Goal: Information Seeking & Learning: Learn about a topic

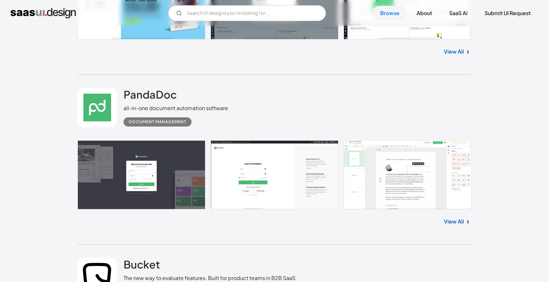
scroll to position [942, 0]
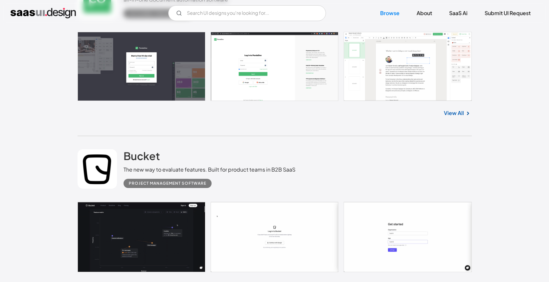
click at [459, 112] on link "View All" at bounding box center [454, 113] width 20 height 8
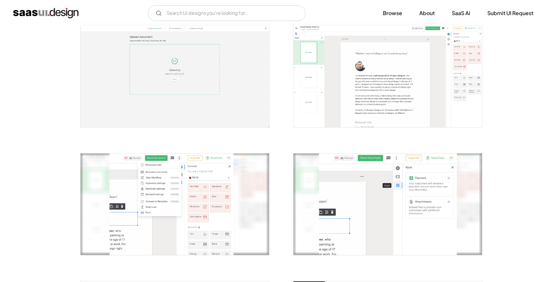
scroll to position [426, 0]
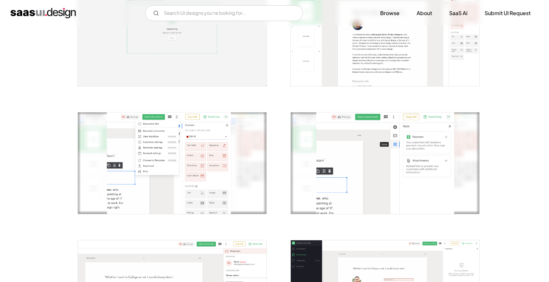
click at [363, 69] on img "open lightbox" at bounding box center [385, 35] width 189 height 102
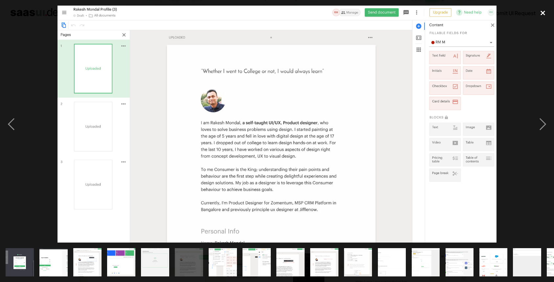
click at [540, 12] on div "close lightbox" at bounding box center [543, 13] width 22 height 14
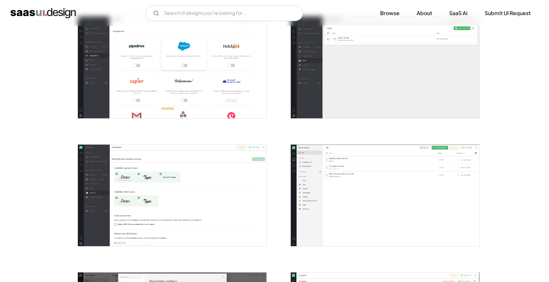
scroll to position [1166, 0]
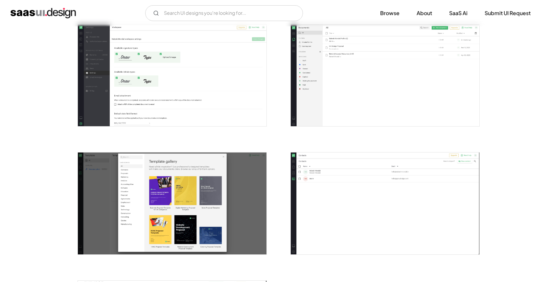
click at [40, 14] on img "home" at bounding box center [43, 13] width 65 height 11
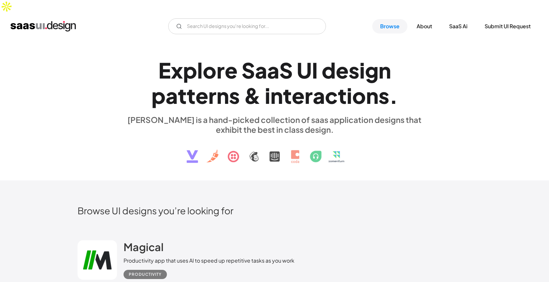
click at [70, 39] on div "E x p l o r e S a a S U I d e s i g n p a t t e r n s & i n t e r a c t i o n s…" at bounding box center [274, 109] width 549 height 141
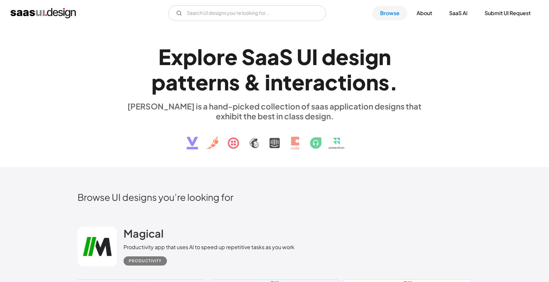
click at [193, 127] on img at bounding box center [274, 138] width 199 height 34
click at [193, 133] on img at bounding box center [274, 138] width 199 height 34
click at [302, 131] on img at bounding box center [274, 138] width 199 height 34
click at [352, 133] on img at bounding box center [274, 138] width 199 height 34
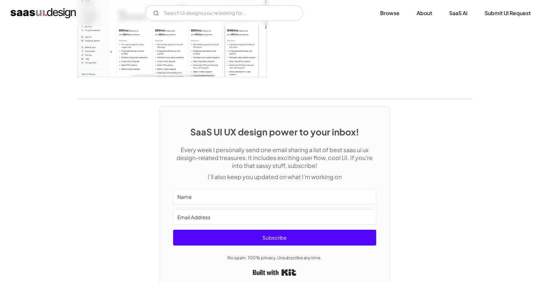
scroll to position [1730, 0]
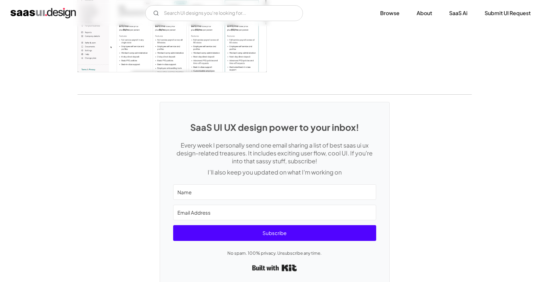
click at [288, 262] on link "Built with Kit" at bounding box center [274, 268] width 45 height 12
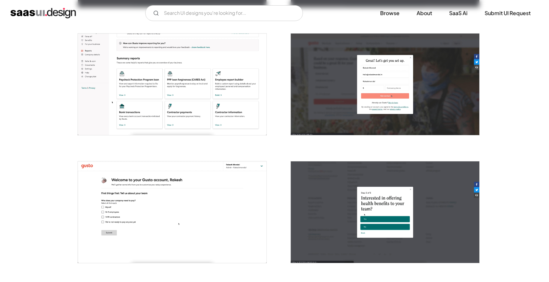
scroll to position [225, 0]
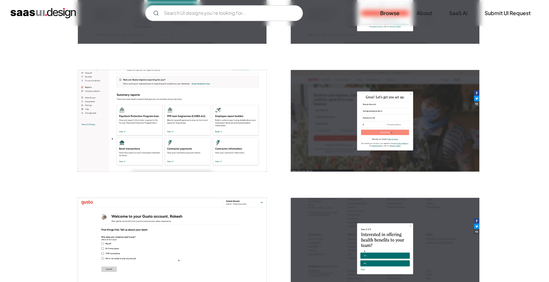
click at [43, 8] on img "home" at bounding box center [43, 13] width 65 height 11
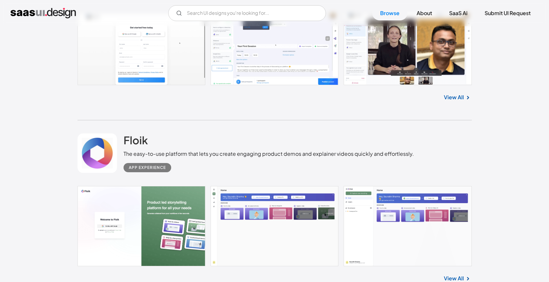
scroll to position [7707, 0]
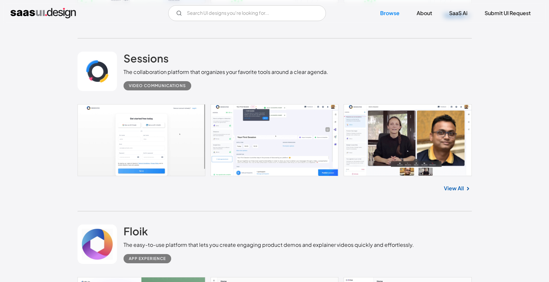
click at [456, 184] on link "View All" at bounding box center [454, 188] width 20 height 8
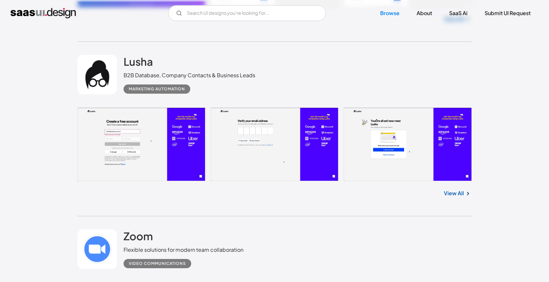
scroll to position [10463, 0]
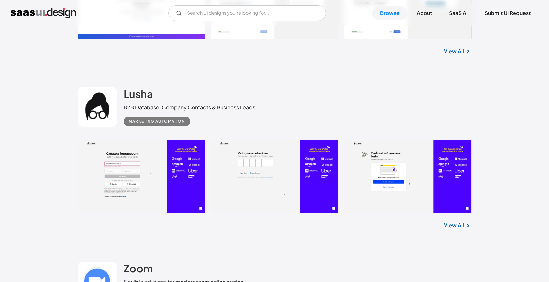
click at [456, 221] on link "View All" at bounding box center [454, 225] width 20 height 8
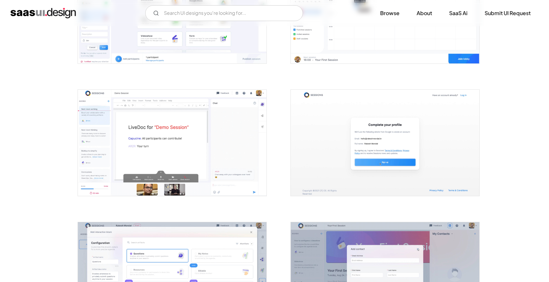
scroll to position [744, 0]
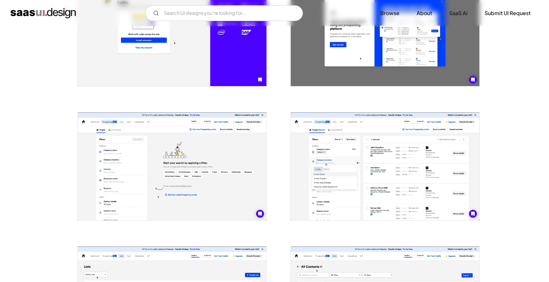
scroll to position [327, 0]
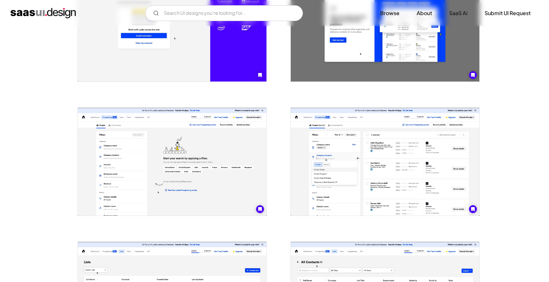
click at [185, 145] on img "open lightbox" at bounding box center [172, 162] width 189 height 108
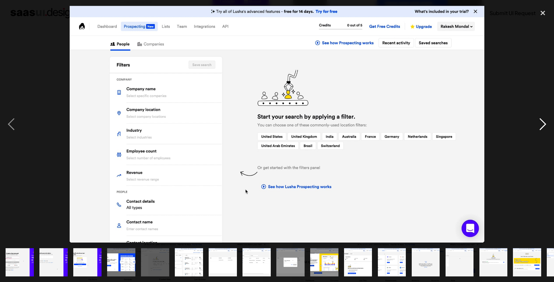
click at [540, 127] on div "next image" at bounding box center [543, 124] width 22 height 237
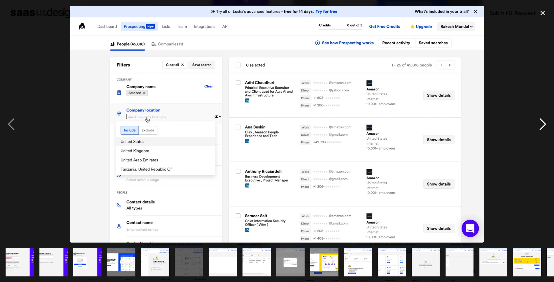
click at [540, 127] on div "next image" at bounding box center [543, 124] width 22 height 237
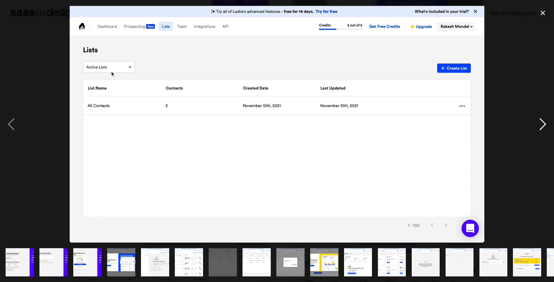
click at [540, 127] on div "next image" at bounding box center [543, 124] width 22 height 237
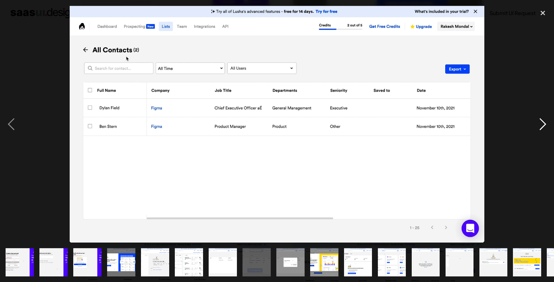
click at [540, 127] on div "next image" at bounding box center [543, 124] width 22 height 237
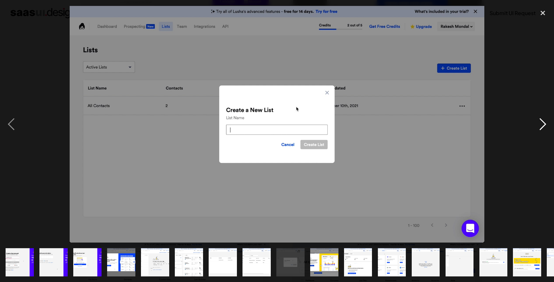
click at [540, 127] on div "next image" at bounding box center [543, 124] width 22 height 237
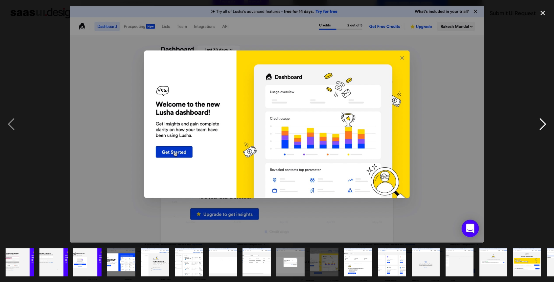
click at [540, 127] on div "next image" at bounding box center [543, 124] width 22 height 237
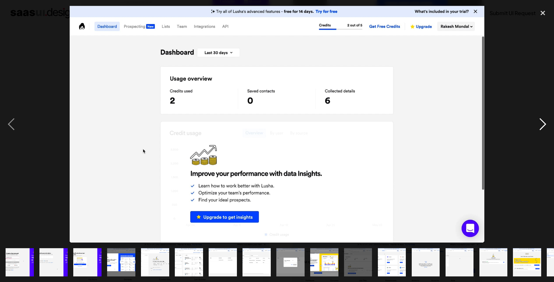
click at [540, 127] on div "next image" at bounding box center [543, 124] width 22 height 237
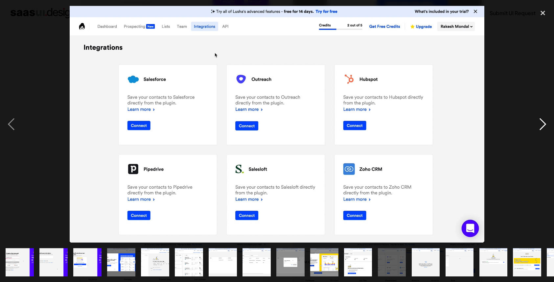
click at [540, 127] on div "next image" at bounding box center [543, 124] width 22 height 237
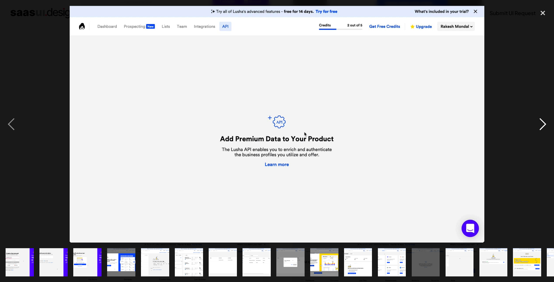
click at [540, 127] on div "next image" at bounding box center [543, 124] width 22 height 237
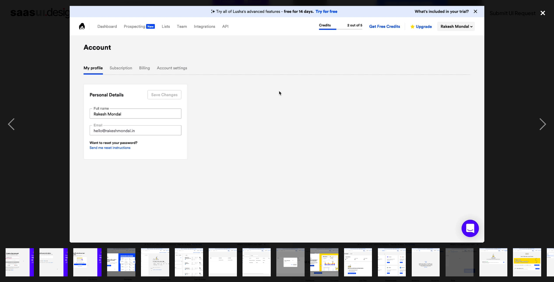
click at [543, 11] on div "close lightbox" at bounding box center [543, 13] width 22 height 14
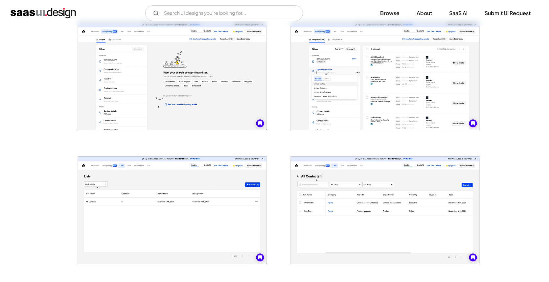
scroll to position [85, 0]
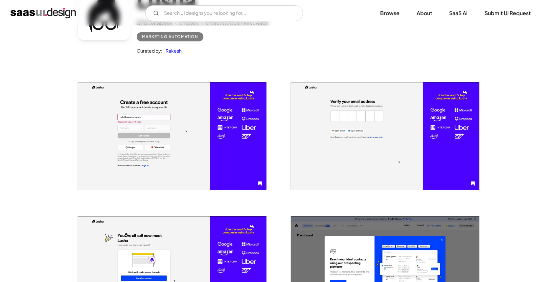
click at [42, 14] on img "home" at bounding box center [43, 13] width 65 height 11
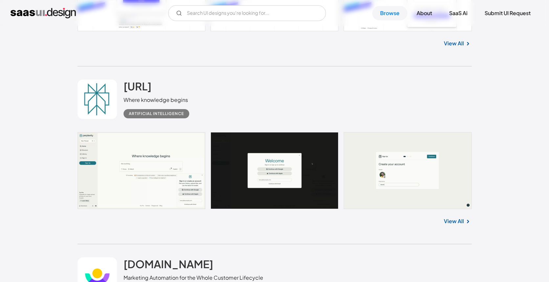
scroll to position [5350, 0]
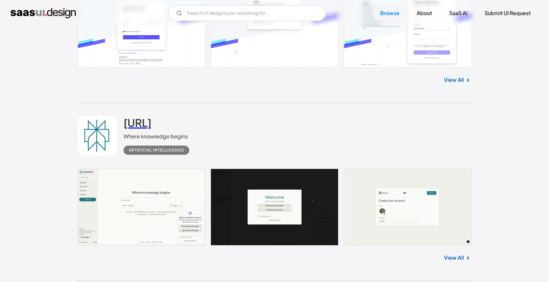
click at [151, 116] on h2 "[URL]" at bounding box center [138, 122] width 28 height 13
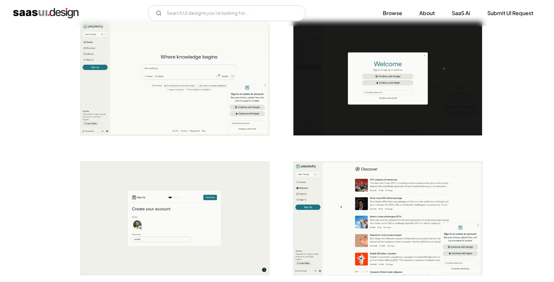
scroll to position [131, 0]
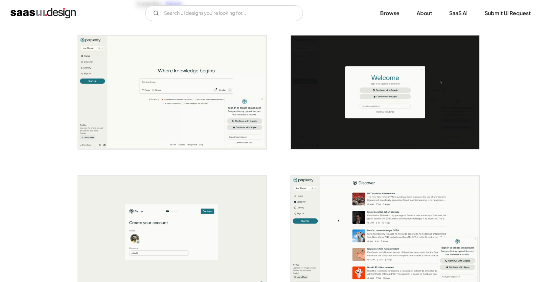
click at [163, 94] on img "open lightbox" at bounding box center [172, 91] width 189 height 113
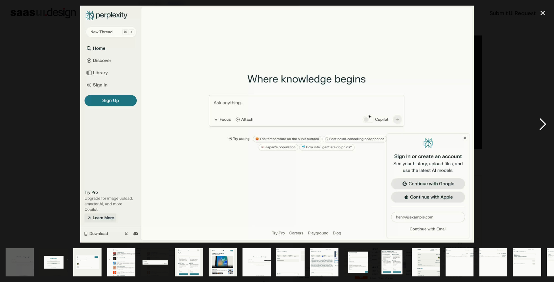
click at [545, 121] on div "next image" at bounding box center [543, 124] width 22 height 237
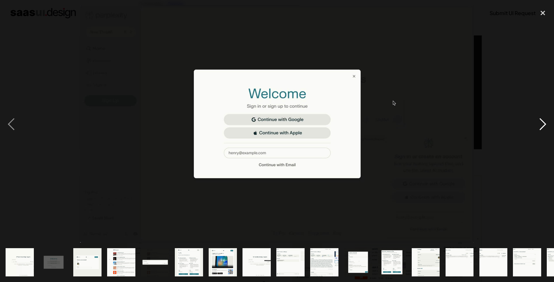
click at [544, 127] on div "next image" at bounding box center [543, 124] width 22 height 237
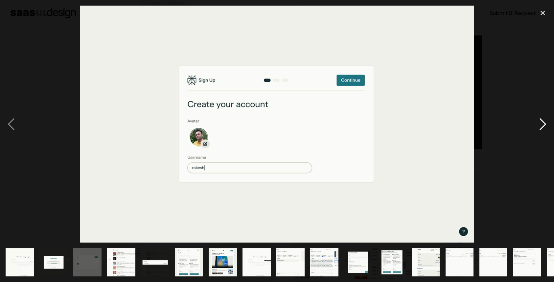
click at [541, 125] on div "next image" at bounding box center [543, 124] width 22 height 237
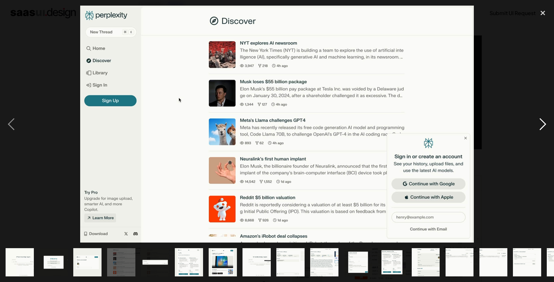
click at [542, 125] on div "next image" at bounding box center [543, 124] width 22 height 237
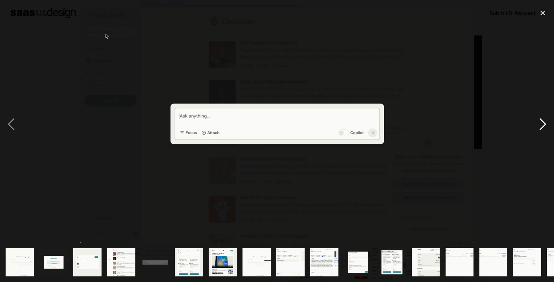
click at [542, 125] on div "next image" at bounding box center [543, 124] width 22 height 237
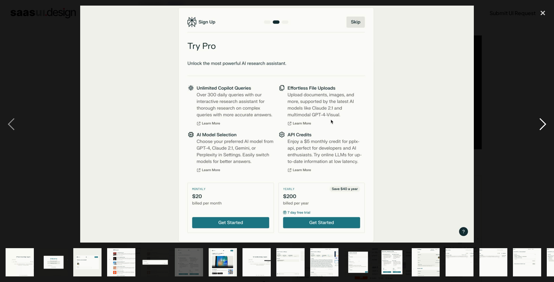
click at [542, 125] on div "next image" at bounding box center [543, 124] width 22 height 237
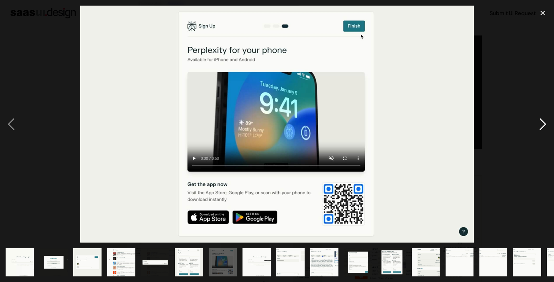
click at [542, 125] on div "next image" at bounding box center [543, 124] width 22 height 237
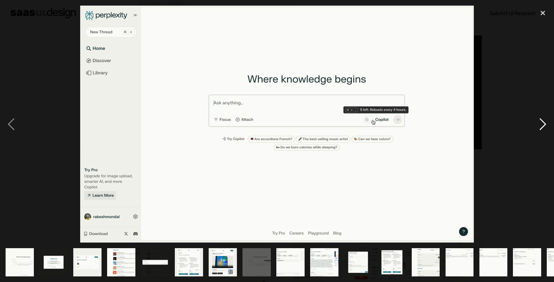
click at [542, 125] on div "next image" at bounding box center [543, 124] width 22 height 237
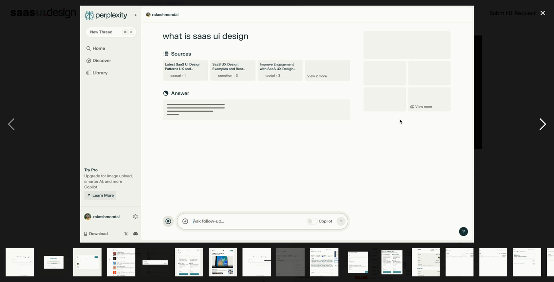
click at [542, 125] on div "next image" at bounding box center [543, 124] width 22 height 237
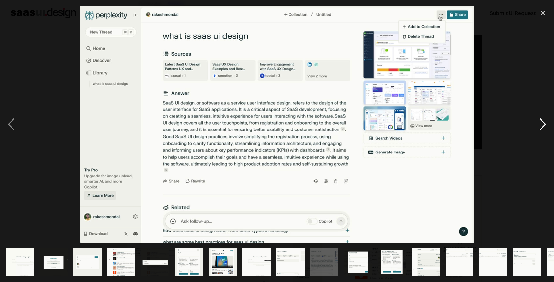
click at [542, 125] on div "next image" at bounding box center [543, 124] width 22 height 237
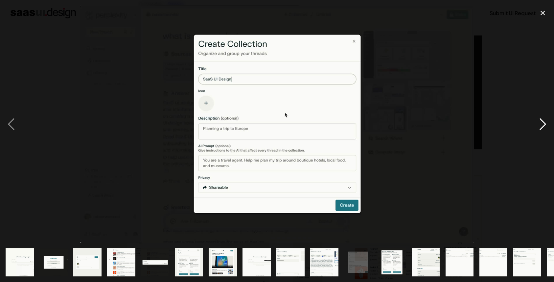
click at [542, 125] on div "next image" at bounding box center [543, 124] width 22 height 237
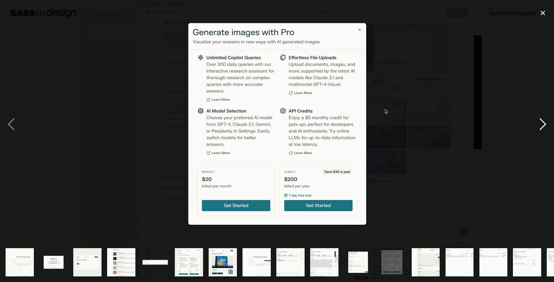
click at [542, 125] on div "next image" at bounding box center [543, 124] width 22 height 237
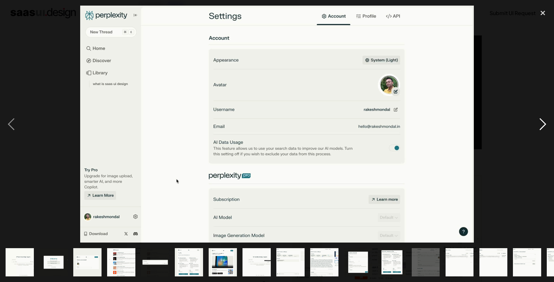
click at [542, 125] on div "next image" at bounding box center [543, 124] width 22 height 237
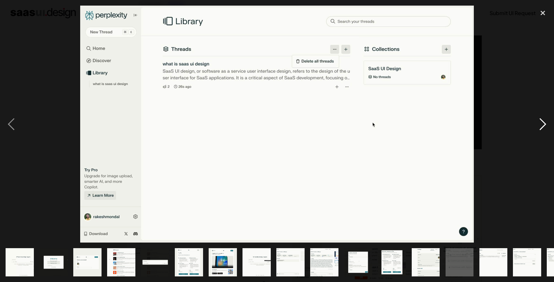
click at [542, 125] on div "next image" at bounding box center [543, 124] width 22 height 237
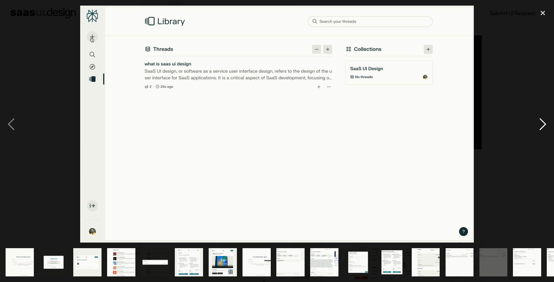
click at [542, 125] on div "next image" at bounding box center [543, 124] width 22 height 237
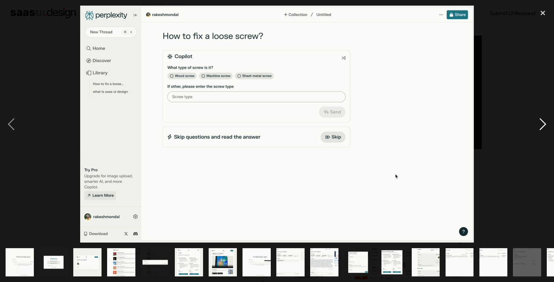
click at [542, 125] on div "next image" at bounding box center [543, 124] width 22 height 237
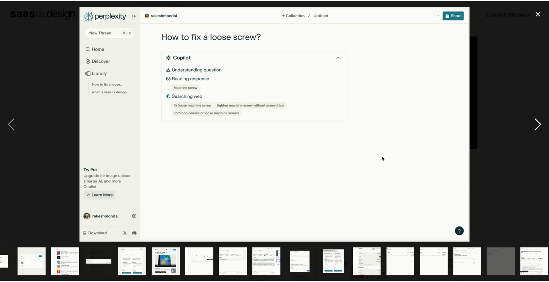
scroll to position [0, 60]
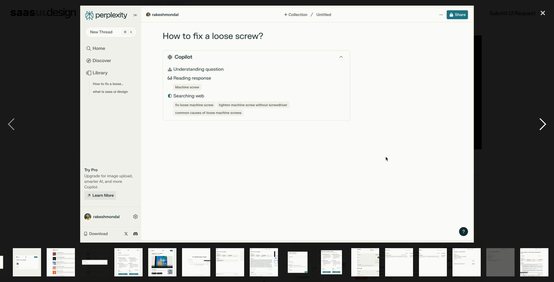
click at [542, 125] on div "next image" at bounding box center [543, 124] width 22 height 237
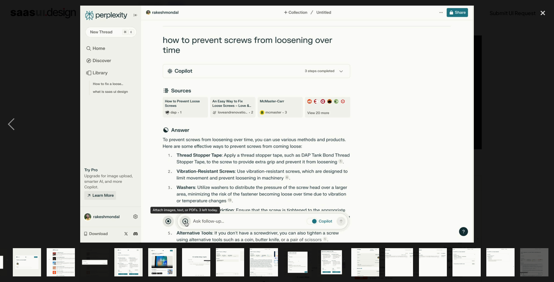
click at [542, 125] on div "next image" at bounding box center [543, 124] width 22 height 237
click at [541, 14] on div "close lightbox" at bounding box center [543, 13] width 22 height 14
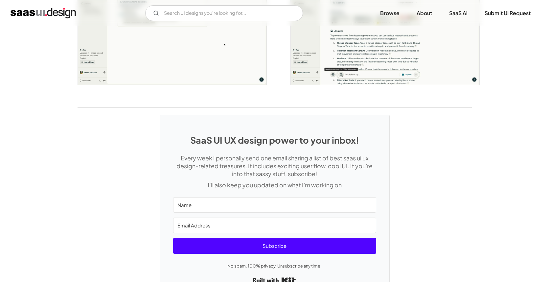
scroll to position [1341, 0]
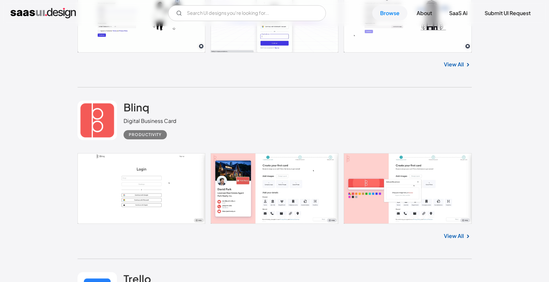
scroll to position [9384, 0]
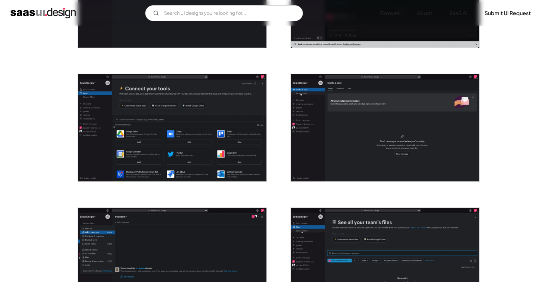
scroll to position [508, 0]
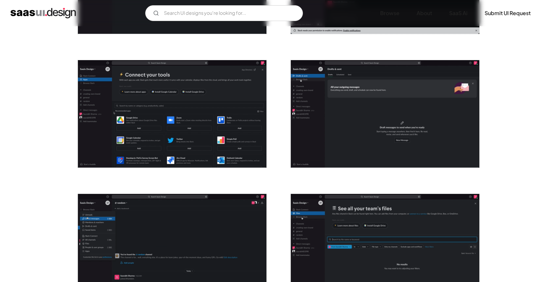
click at [163, 109] on img "open lightbox" at bounding box center [172, 113] width 189 height 107
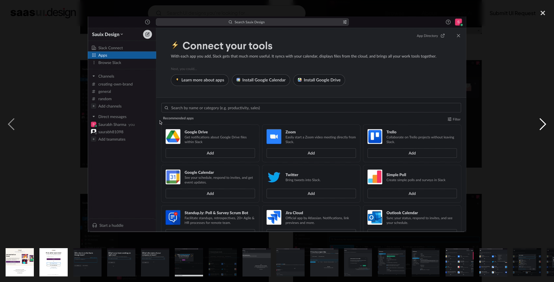
click at [539, 124] on div "next image" at bounding box center [543, 124] width 22 height 237
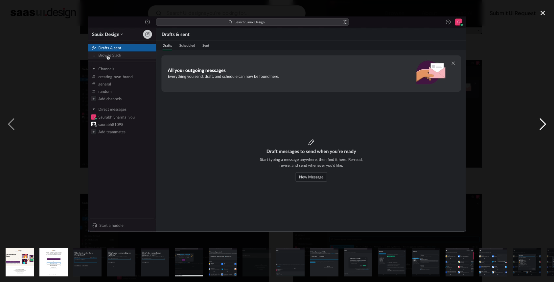
click at [541, 126] on div "next image" at bounding box center [543, 124] width 22 height 237
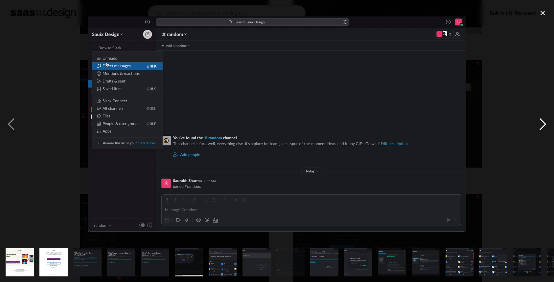
click at [541, 126] on div "next image" at bounding box center [543, 124] width 22 height 237
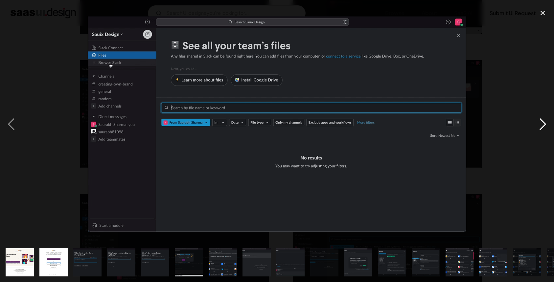
click at [541, 126] on div "next image" at bounding box center [543, 124] width 22 height 237
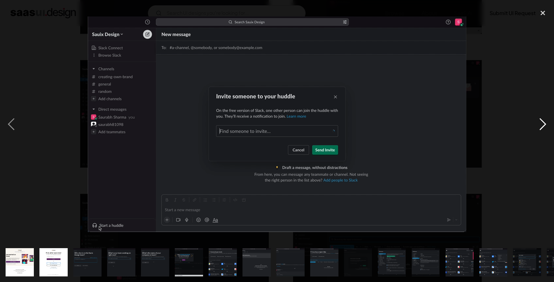
click at [541, 126] on div "next image" at bounding box center [543, 124] width 22 height 237
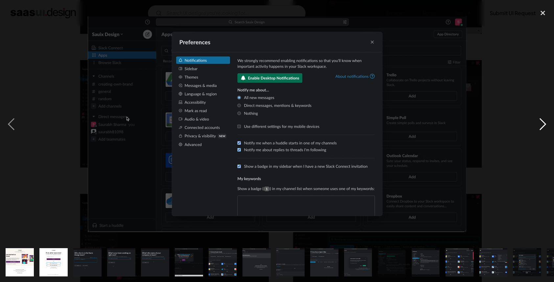
click at [541, 126] on div "next image" at bounding box center [543, 124] width 22 height 237
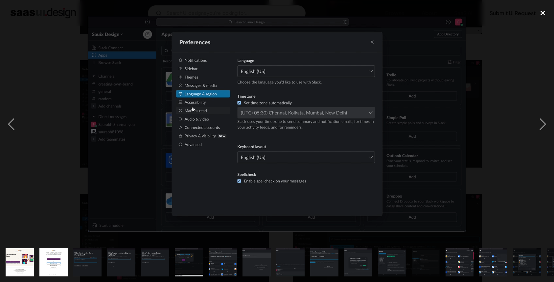
click at [542, 9] on div "close lightbox" at bounding box center [543, 13] width 22 height 14
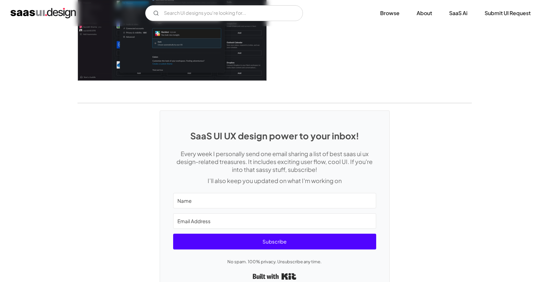
scroll to position [1822, 0]
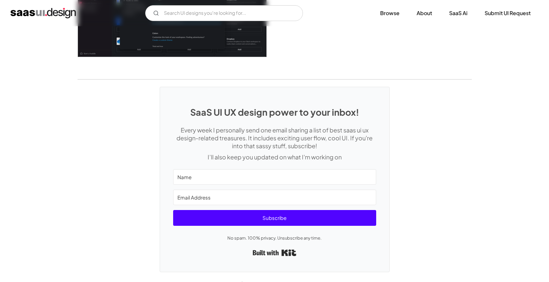
click at [40, 13] on img "home" at bounding box center [43, 13] width 65 height 11
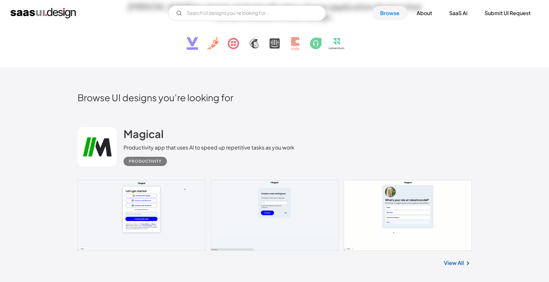
scroll to position [199, 0]
